Goal: Register for event/course

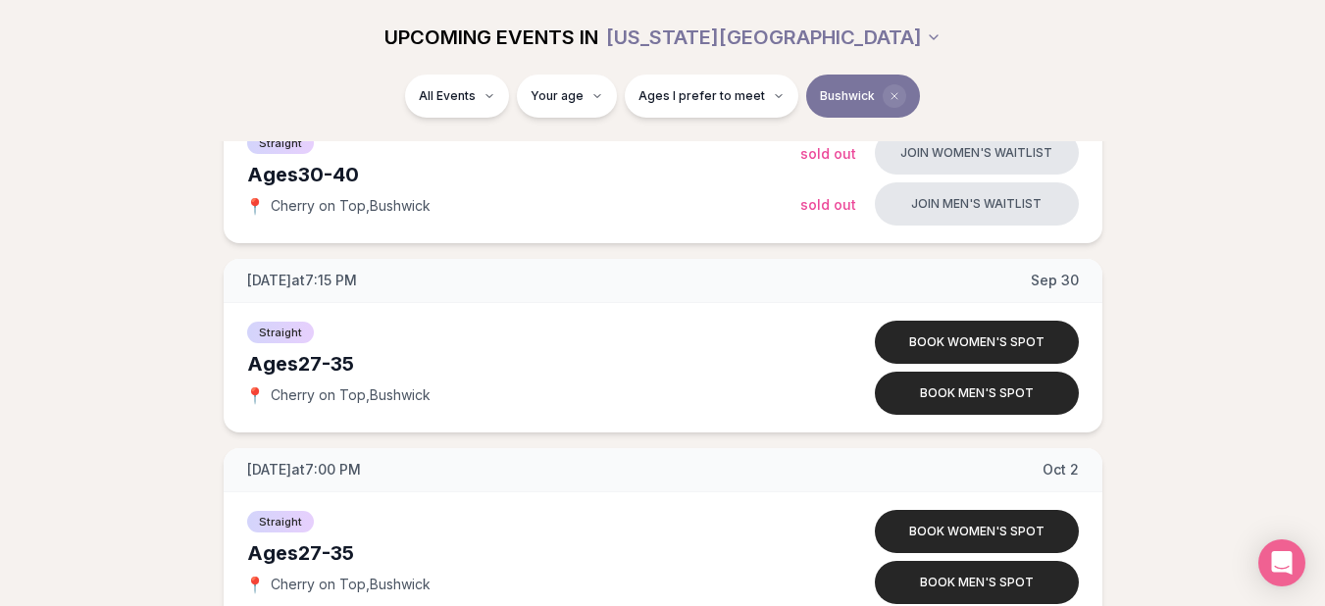
click at [889, 93] on icon "Clear borough filter" at bounding box center [895, 96] width 12 height 12
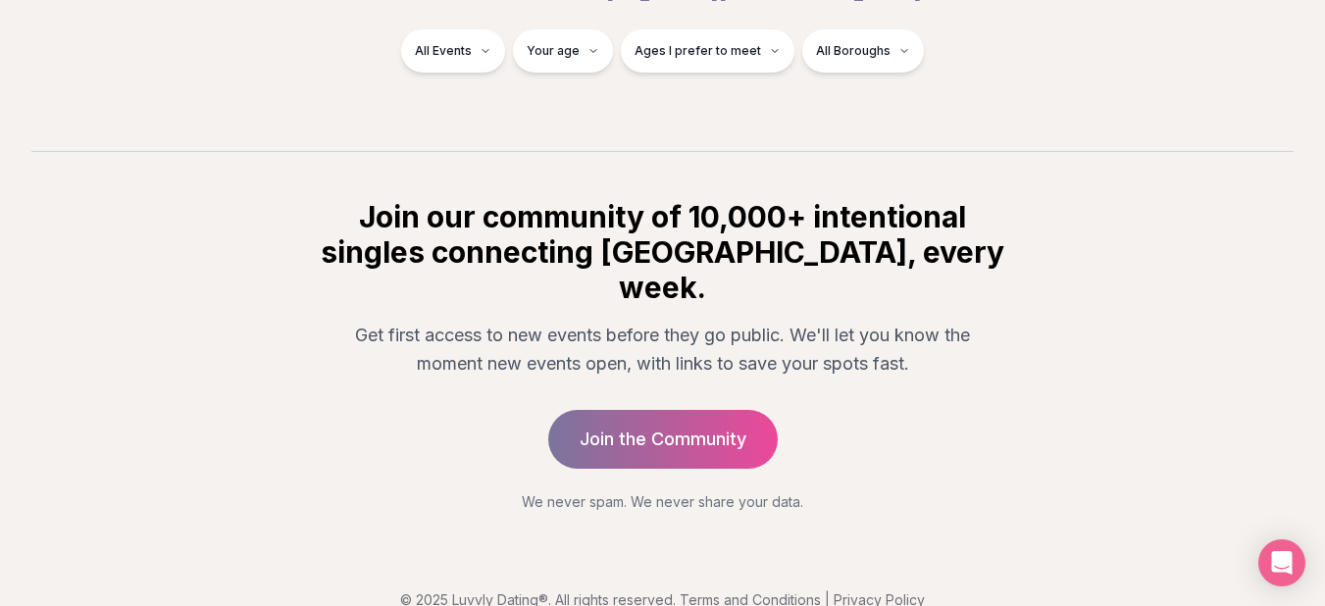
scroll to position [530, 0]
